Goal: Task Accomplishment & Management: Complete application form

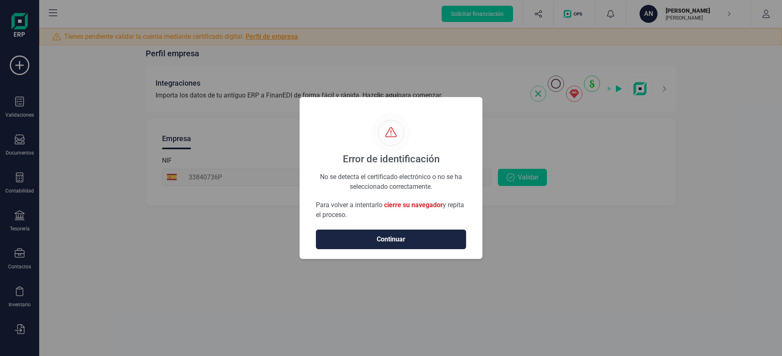
click at [428, 204] on span "cierre su navegador" at bounding box center [413, 205] width 59 height 8
click at [408, 239] on span "Continuar" at bounding box center [391, 240] width 133 height 10
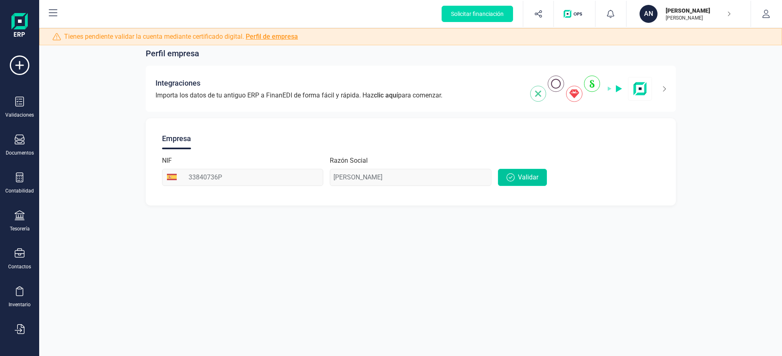
click at [526, 178] on span "Validar" at bounding box center [528, 178] width 20 height 10
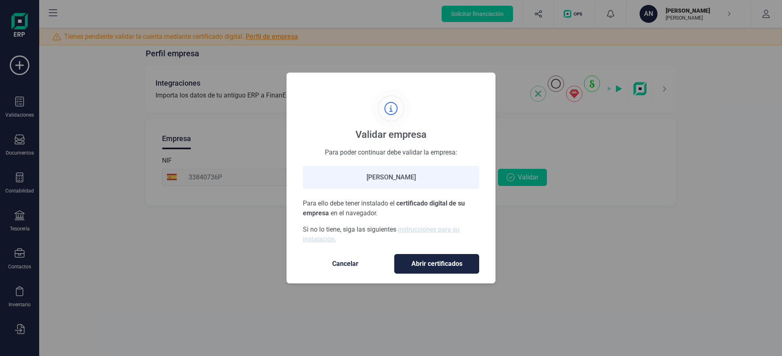
click at [423, 263] on span "Abrir certificados" at bounding box center [437, 264] width 68 height 10
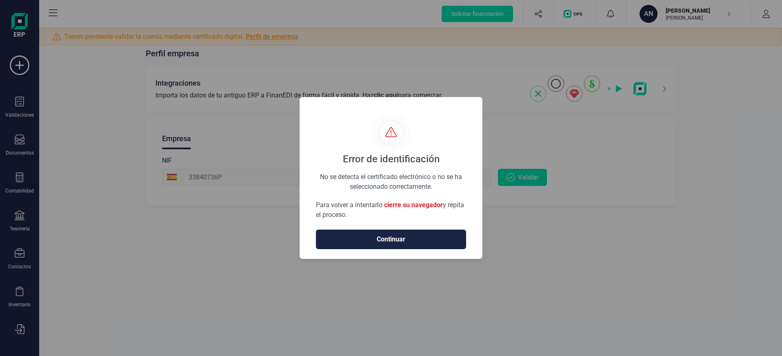
click at [421, 258] on div "Error de identificación No se detecta el certificado electrónico o no se ha sel…" at bounding box center [391, 178] width 183 height 162
click at [419, 244] on span "Continuar" at bounding box center [391, 240] width 133 height 10
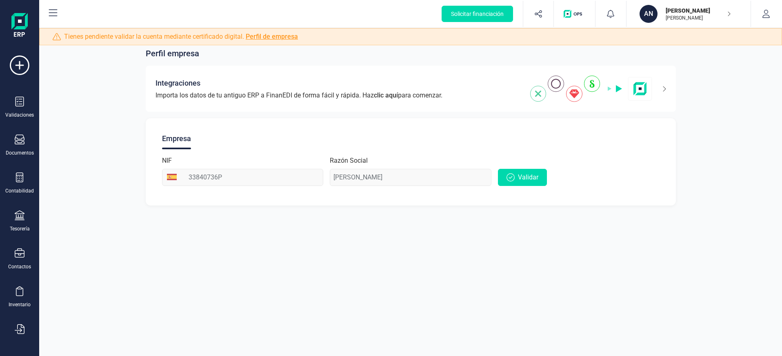
click at [285, 32] on span "Tienes pendiente validar la cuenta mediante certificado digital. Perfil de empr…" at bounding box center [181, 37] width 234 height 10
click at [276, 38] on link "Perfil de empresa" at bounding box center [272, 37] width 52 height 8
click at [685, 10] on p "[PERSON_NAME]" at bounding box center [698, 11] width 65 height 8
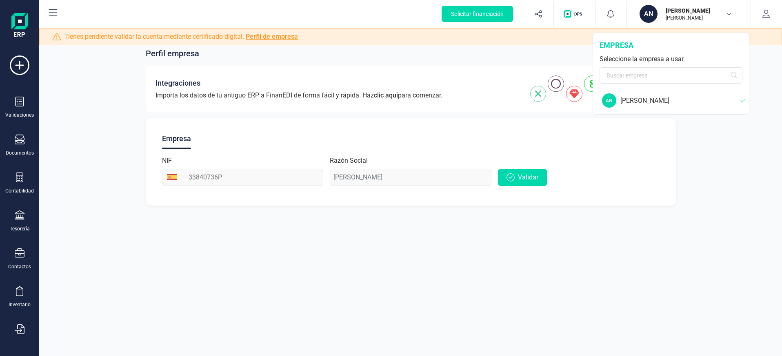
click at [639, 97] on div "[PERSON_NAME]" at bounding box center [681, 101] width 120 height 10
click at [609, 101] on div "AN" at bounding box center [609, 101] width 14 height 14
click at [21, 60] on icon at bounding box center [20, 66] width 20 height 20
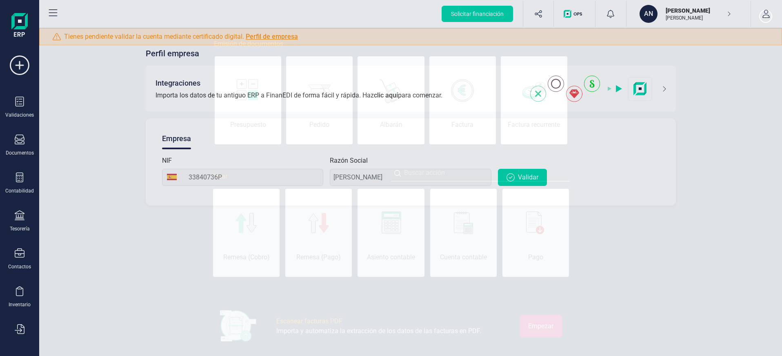
scroll to position [0, 41]
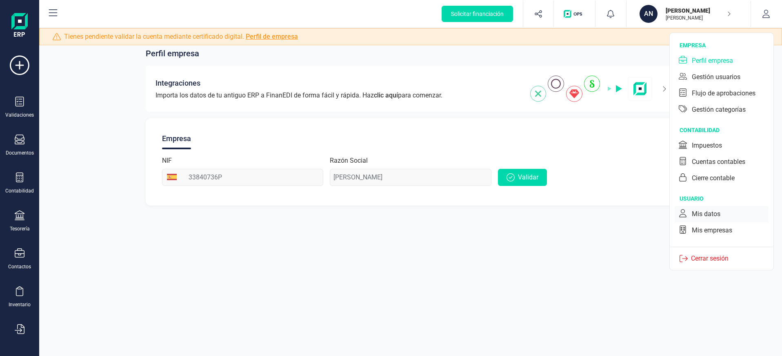
click at [717, 214] on div "Mis datos" at bounding box center [706, 214] width 29 height 10
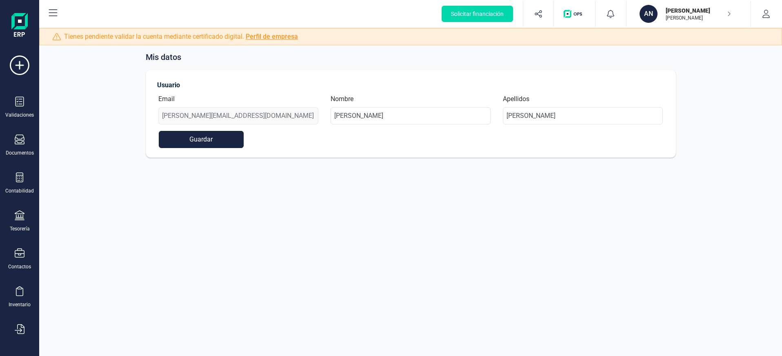
click at [220, 140] on button "Guardar" at bounding box center [201, 139] width 85 height 17
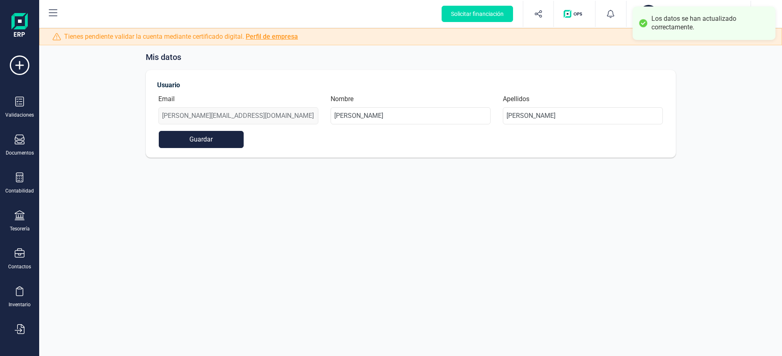
click at [266, 35] on link "Perfil de empresa" at bounding box center [272, 37] width 52 height 8
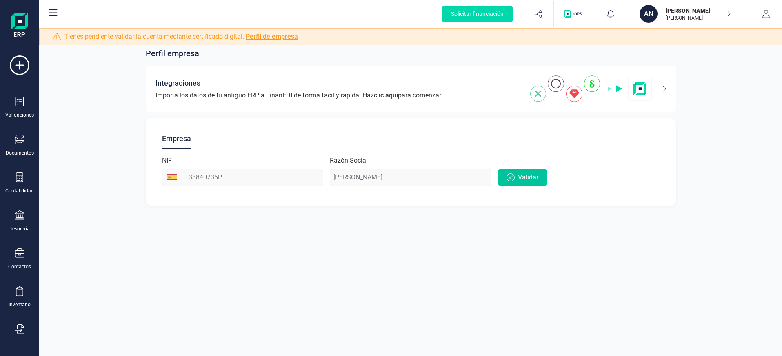
click at [534, 176] on span "Validar" at bounding box center [528, 178] width 20 height 10
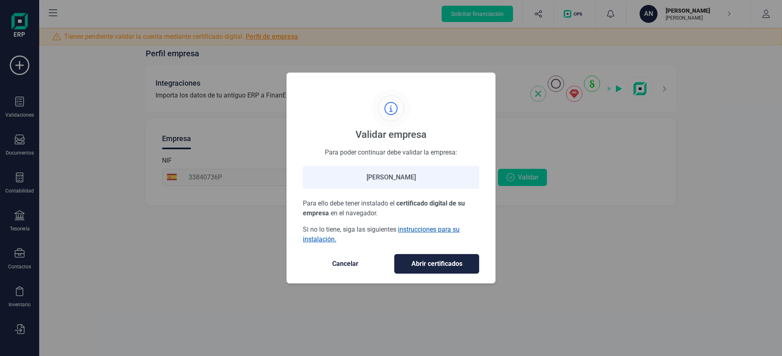
click at [424, 228] on link "instrucciones para su instalación." at bounding box center [381, 235] width 157 height 18
